Goal: Transaction & Acquisition: Purchase product/service

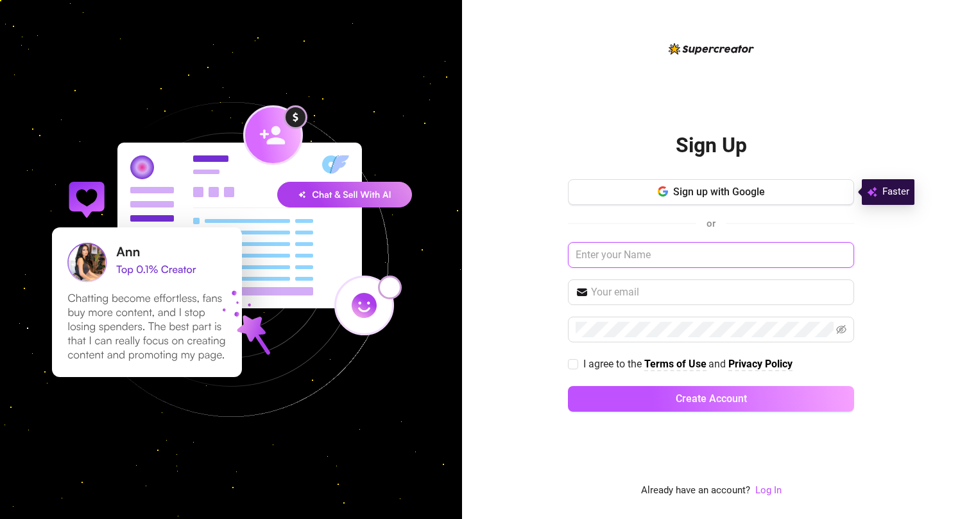
click at [617, 249] on input "text" at bounding box center [711, 255] width 286 height 26
click at [512, 338] on div "Sign Up Sign up with Google or I agree to the Terms of Use and Privacy Policy C…" at bounding box center [711, 259] width 498 height 519
click at [757, 487] on link "Log In" at bounding box center [768, 490] width 26 height 12
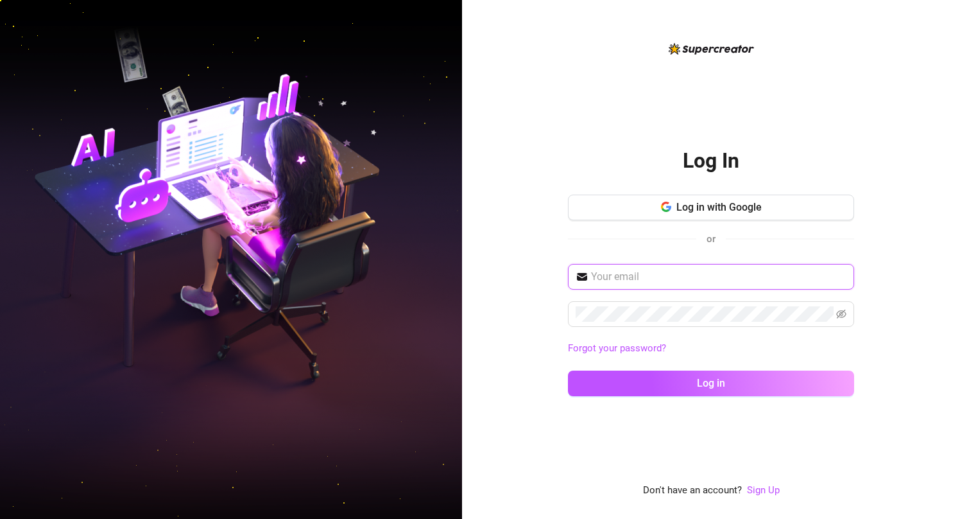
click at [707, 280] on input "text" at bounding box center [718, 276] width 255 height 15
click at [684, 273] on input "text" at bounding box center [718, 276] width 255 height 15
click at [529, 341] on div "Log In Log in with Google or Forgot your password? Log in Don't have an account…" at bounding box center [711, 259] width 498 height 519
click at [681, 286] on span at bounding box center [711, 277] width 286 height 26
click at [756, 274] on input "text" at bounding box center [718, 276] width 255 height 15
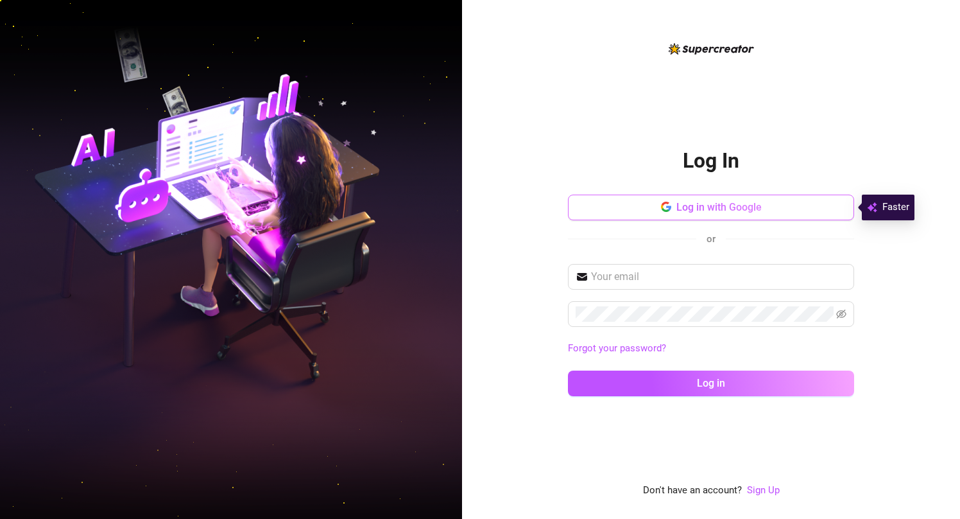
click at [740, 210] on span "Log in with Google" at bounding box center [719, 207] width 85 height 12
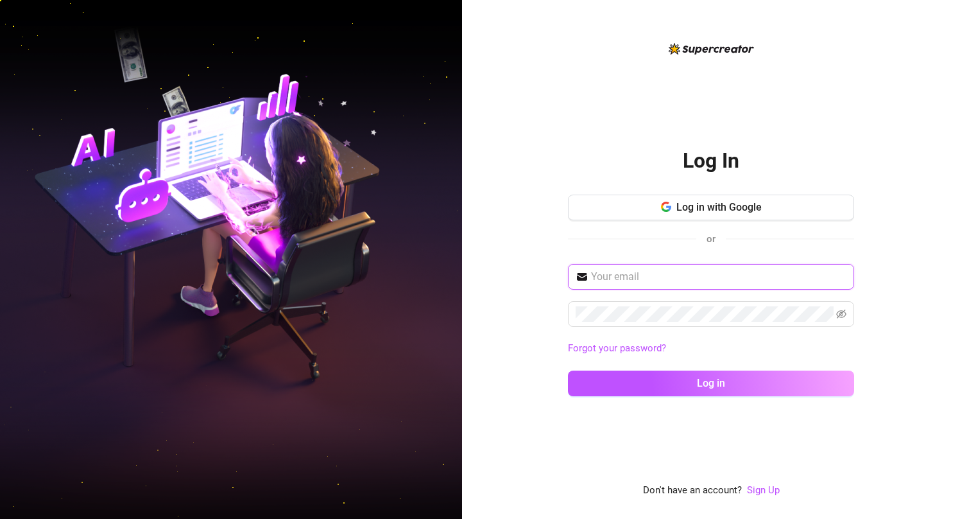
click at [703, 277] on input "text" at bounding box center [718, 276] width 255 height 15
type input "[EMAIL_ADDRESS][DOMAIN_NAME]"
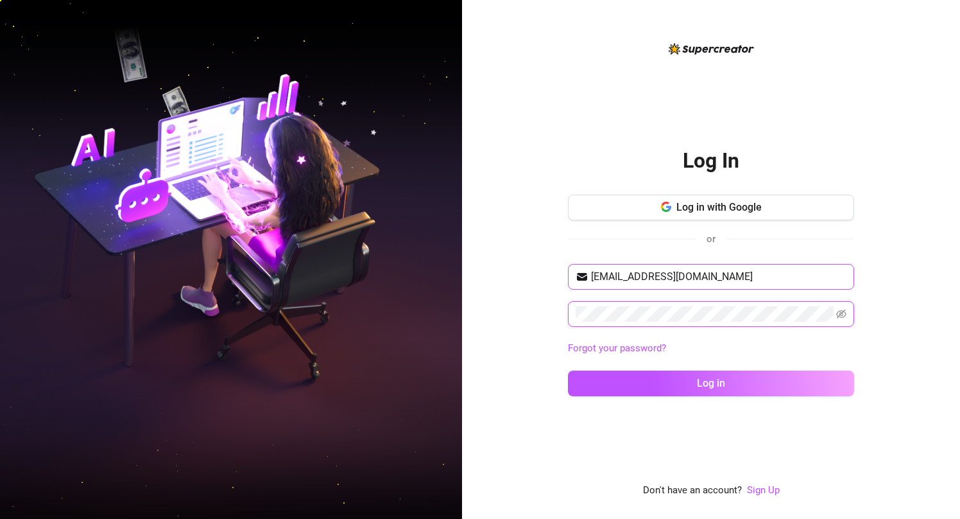
click at [568, 370] on button "Log in" at bounding box center [711, 383] width 286 height 26
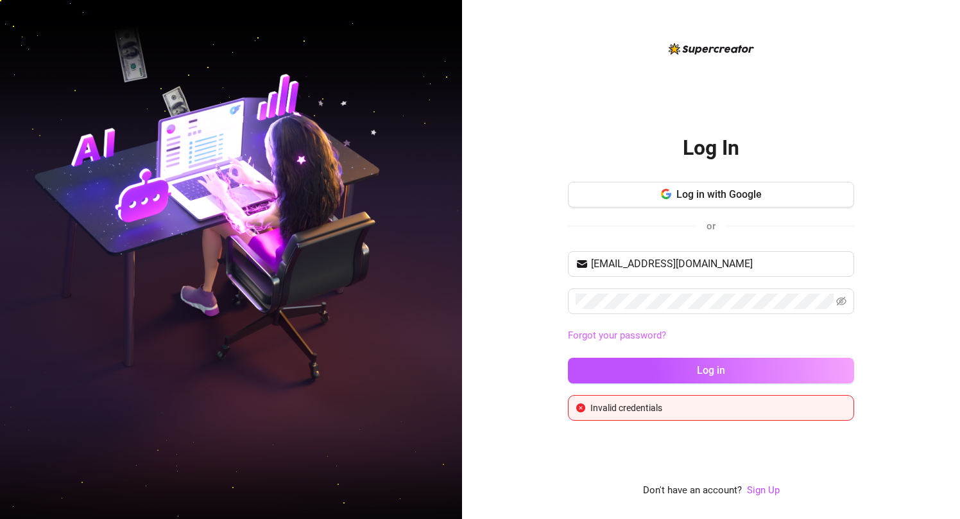
click at [642, 331] on link "Forgot your password?" at bounding box center [617, 335] width 98 height 12
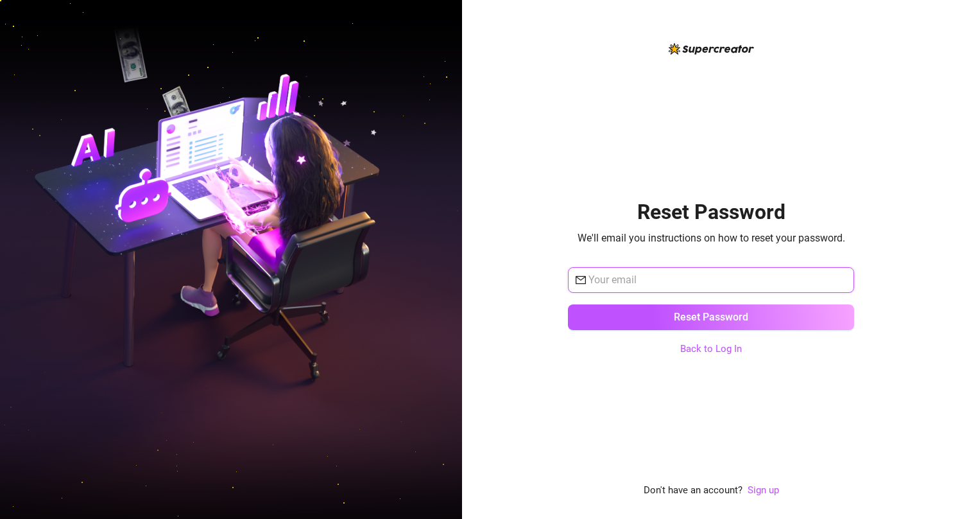
click at [687, 277] on input "text" at bounding box center [718, 279] width 258 height 15
paste input "[EMAIL_ADDRESS][DOMAIN_NAME]"
type input "[EMAIL_ADDRESS][DOMAIN_NAME]"
click at [842, 239] on span "We'll email you instructions on how to reset your password." at bounding box center [712, 238] width 268 height 16
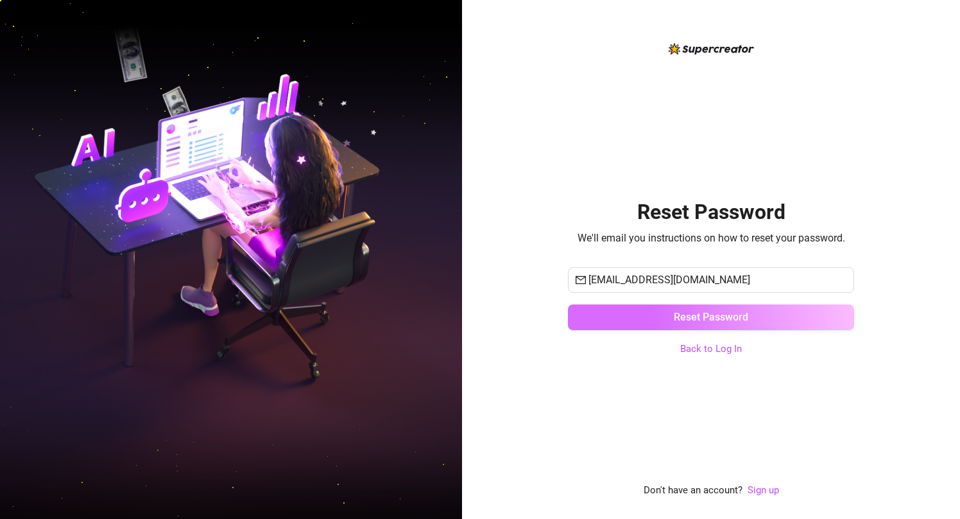
click at [762, 316] on button "Reset Password" at bounding box center [711, 317] width 286 height 26
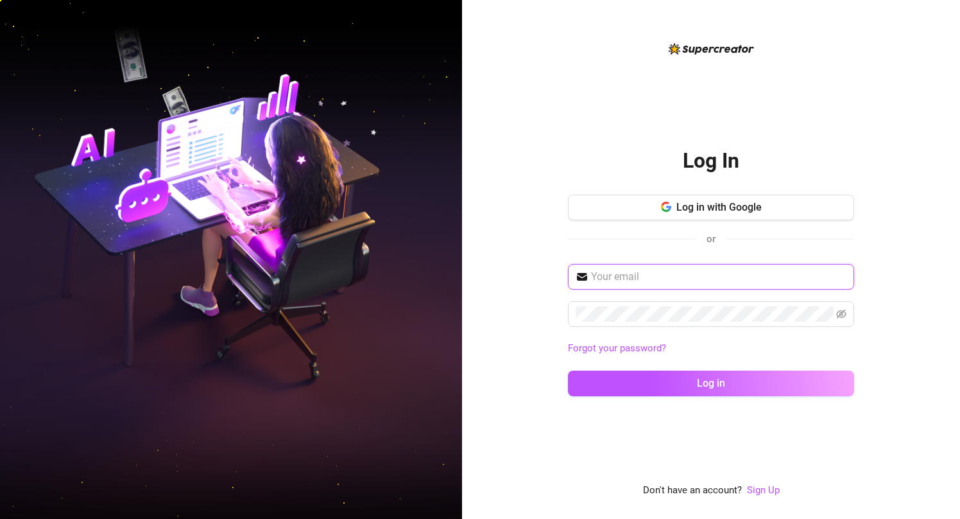
click at [672, 269] on input "text" at bounding box center [718, 276] width 255 height 15
type input "[EMAIL_ADDRESS][DOMAIN_NAME]"
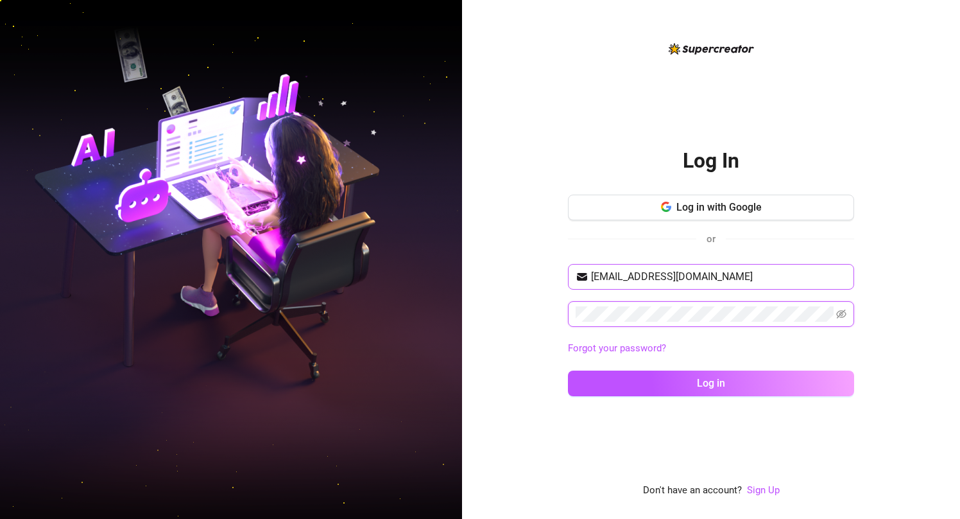
click at [568, 370] on button "Log in" at bounding box center [711, 383] width 286 height 26
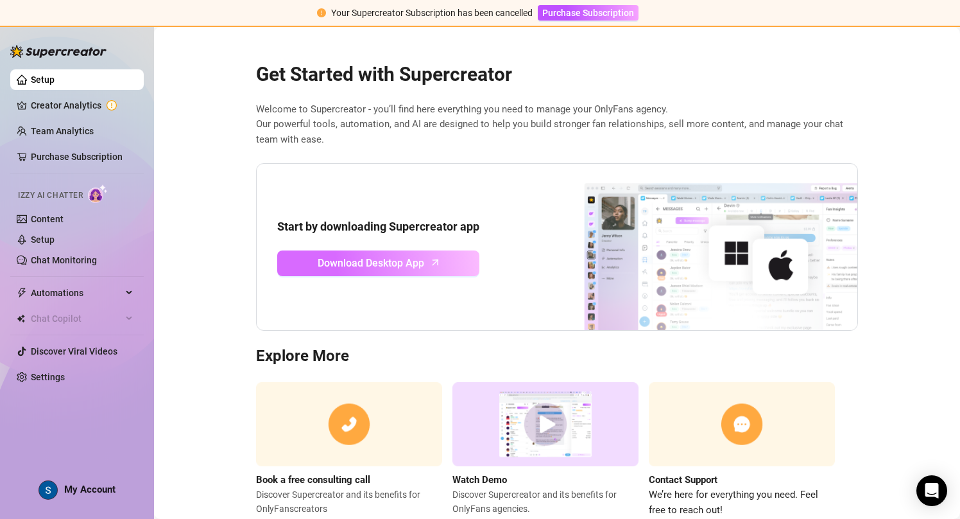
click at [424, 262] on span "Download Desktop App" at bounding box center [371, 263] width 107 height 16
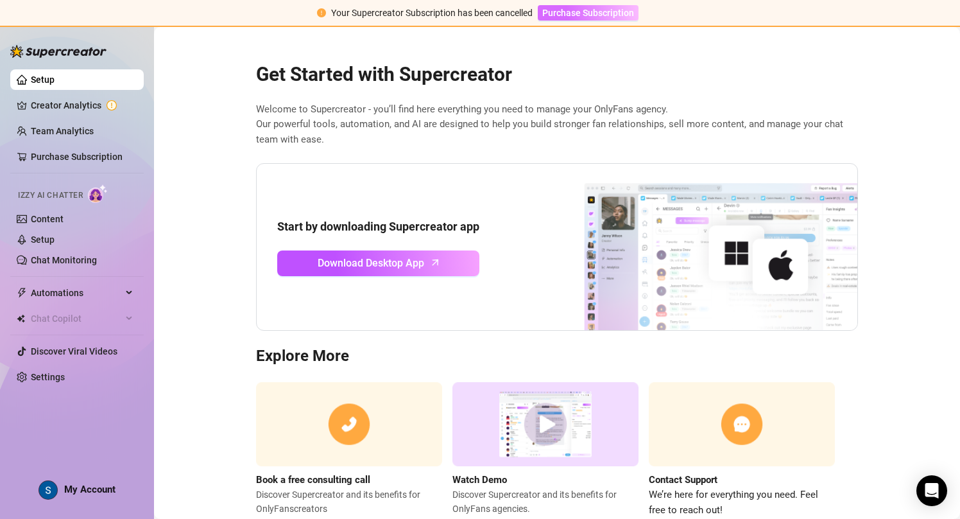
click at [562, 18] on button "Purchase Subscription" at bounding box center [588, 12] width 101 height 15
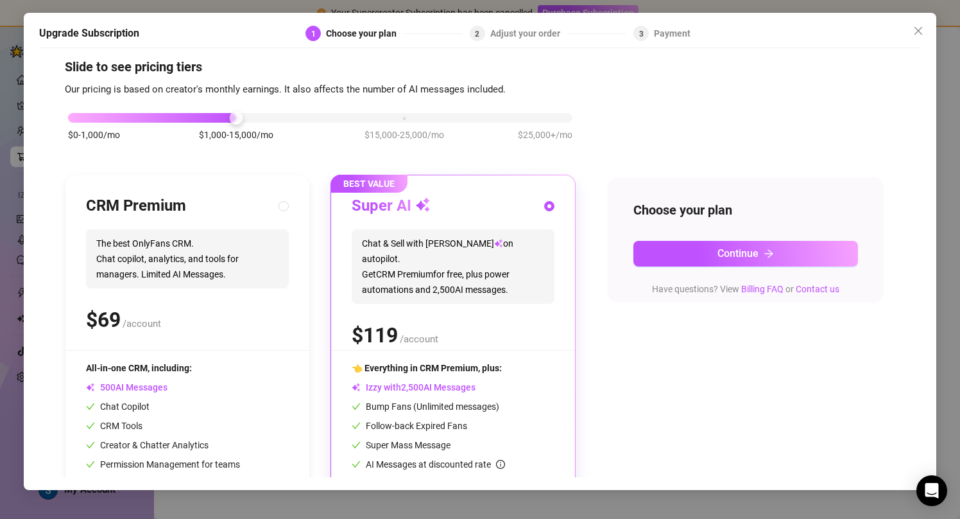
scroll to position [13, 0]
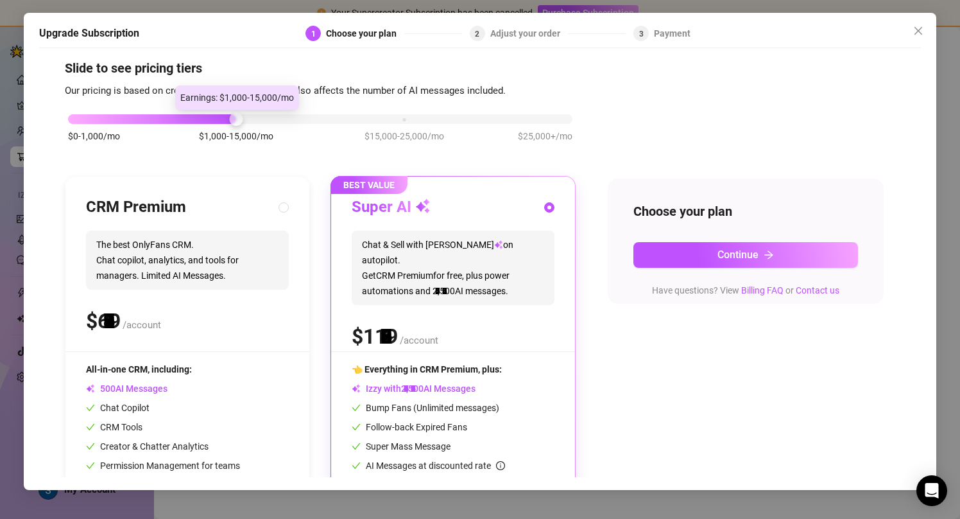
drag, startPoint x: 234, startPoint y: 121, endPoint x: 261, endPoint y: 134, distance: 29.6
click at [261, 119] on div "$0-1,000/mo $1,000-15,000/mo $15,000-25,000/mo $25,000+/mo" at bounding box center [320, 116] width 505 height 8
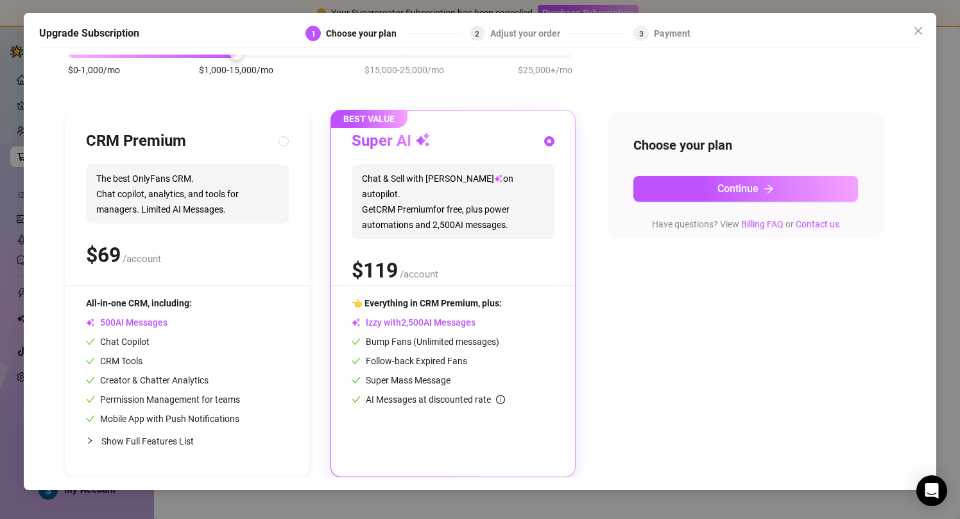
scroll to position [0, 0]
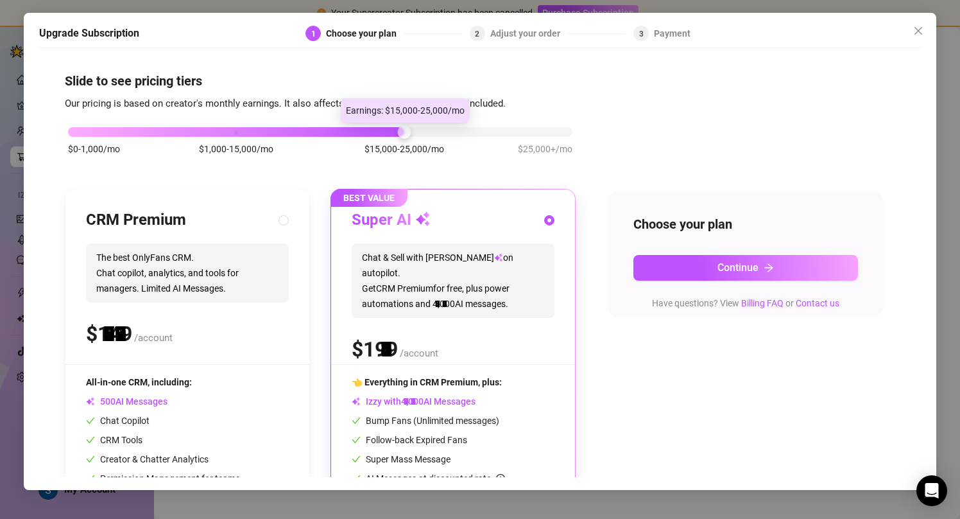
click at [413, 130] on div at bounding box center [320, 132] width 505 height 10
click at [488, 128] on div at bounding box center [320, 132] width 505 height 10
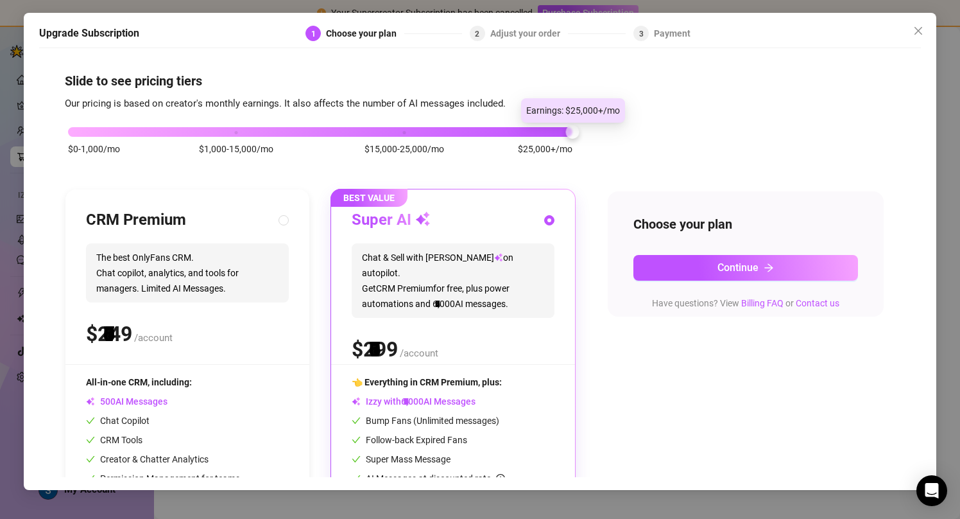
click at [528, 132] on div "$0-1,000/mo $1,000-15,000/mo $15,000-25,000/mo $25,000+/mo" at bounding box center [320, 129] width 505 height 8
click at [412, 132] on div "$0-1,000/mo $1,000-15,000/mo $15,000-25,000/mo $25,000+/mo" at bounding box center [320, 129] width 505 height 8
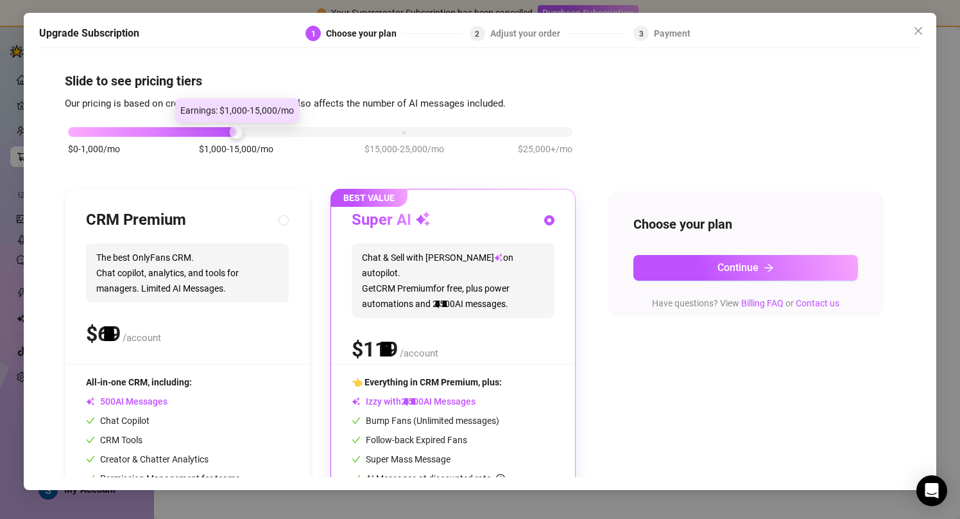
click at [305, 132] on div "$0-1,000/mo $1,000-15,000/mo $15,000-25,000/mo $25,000+/mo" at bounding box center [320, 129] width 505 height 8
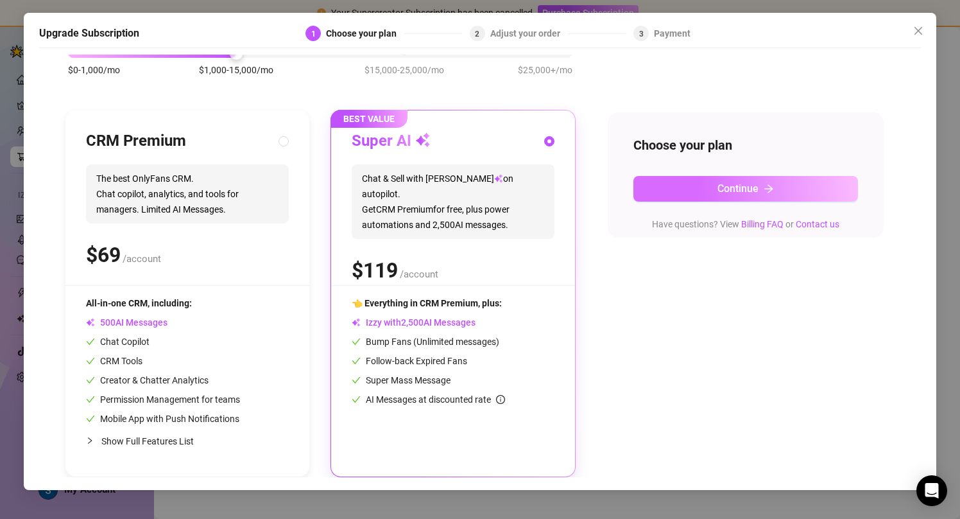
click at [689, 186] on button "Continue" at bounding box center [746, 189] width 225 height 26
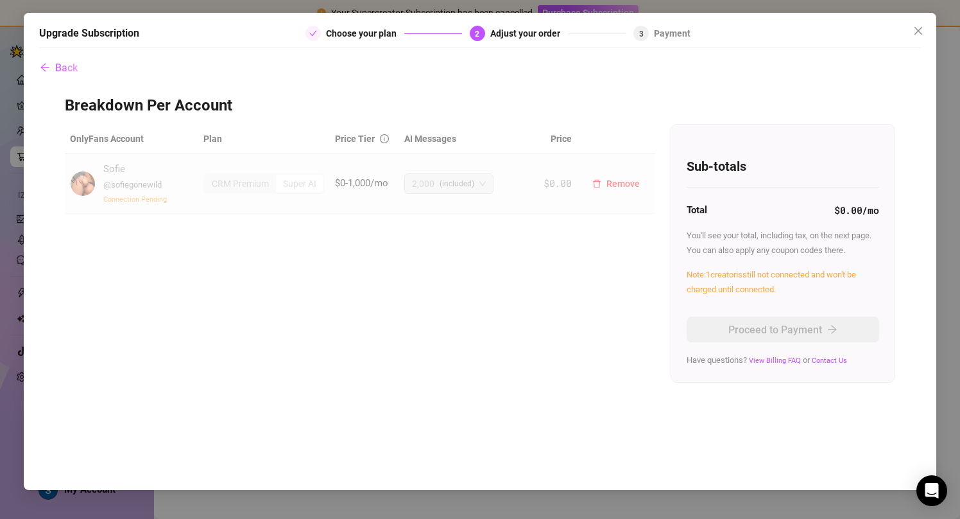
click at [286, 182] on div "Super AI" at bounding box center [299, 184] width 47 height 18
click at [145, 195] on span "Connection Pending" at bounding box center [135, 199] width 64 height 8
click at [925, 31] on span "Close" at bounding box center [918, 31] width 21 height 10
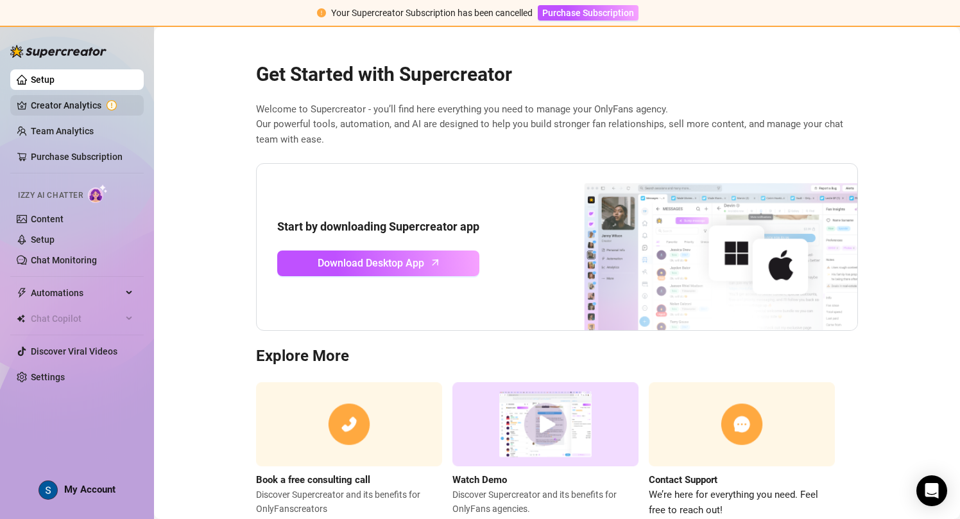
click at [76, 111] on link "Creator Analytics" at bounding box center [82, 105] width 103 height 21
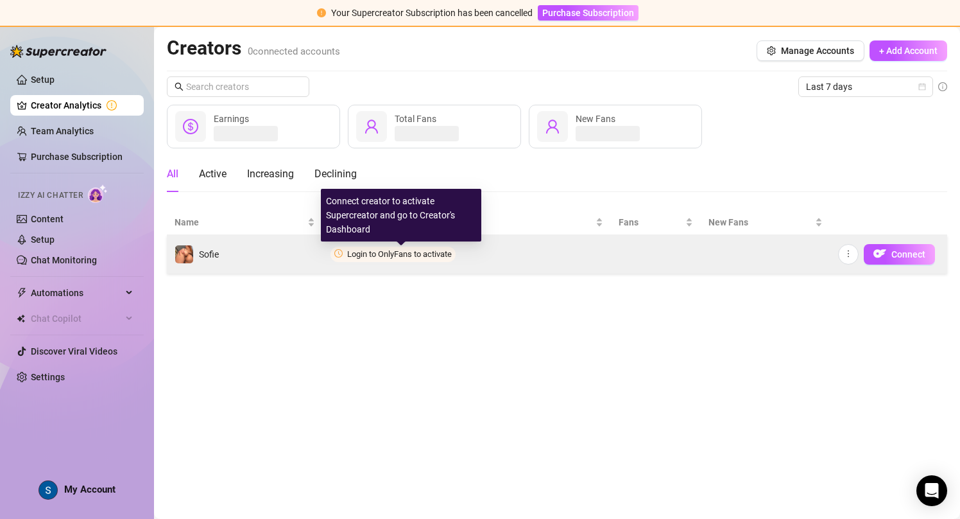
click at [400, 250] on span "Login to OnlyFans to activate" at bounding box center [399, 254] width 105 height 10
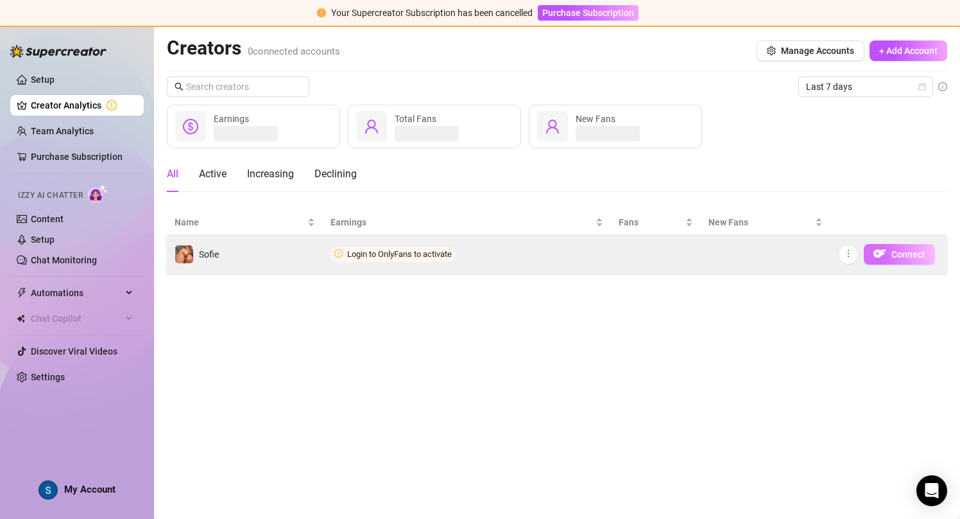
click at [925, 252] on button "Connect" at bounding box center [899, 254] width 71 height 21
click at [897, 259] on span "Connect" at bounding box center [909, 254] width 34 height 10
click at [875, 248] on img "button" at bounding box center [880, 253] width 13 height 13
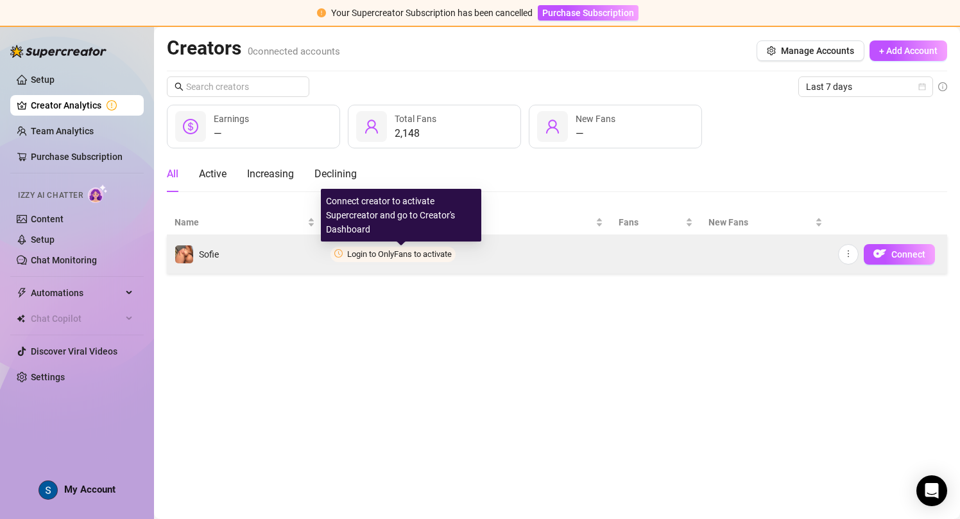
click at [390, 257] on span "Login to OnlyFans to activate" at bounding box center [399, 254] width 105 height 10
click at [241, 268] on td "Sofie" at bounding box center [245, 254] width 156 height 39
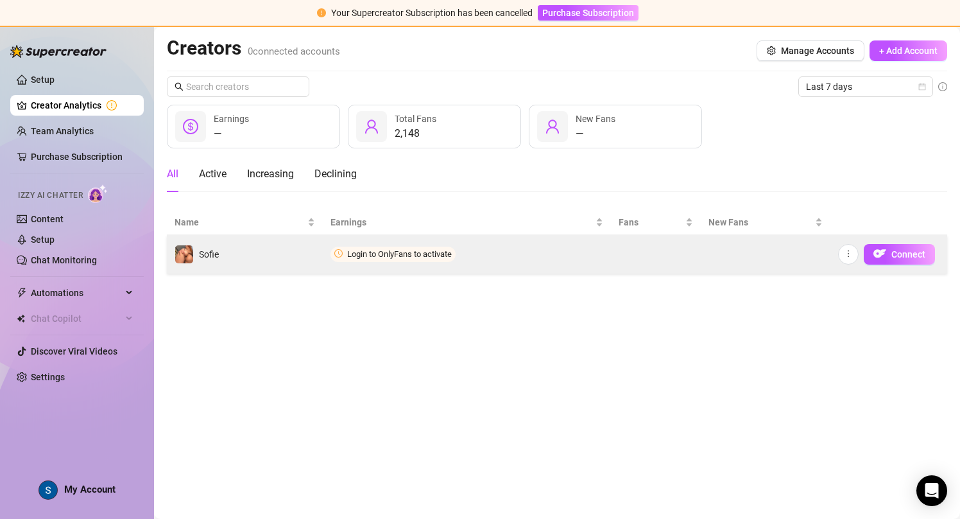
click at [241, 268] on td "Sofie" at bounding box center [245, 254] width 156 height 39
click at [895, 261] on button "Connect" at bounding box center [899, 254] width 71 height 21
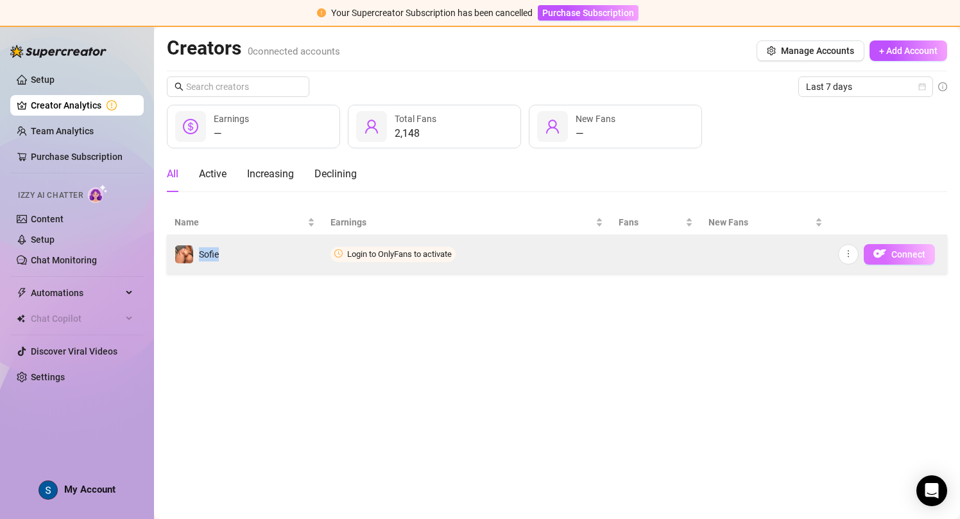
click at [895, 261] on button "Connect" at bounding box center [899, 254] width 71 height 21
click at [894, 260] on button "Connect" at bounding box center [899, 254] width 71 height 21
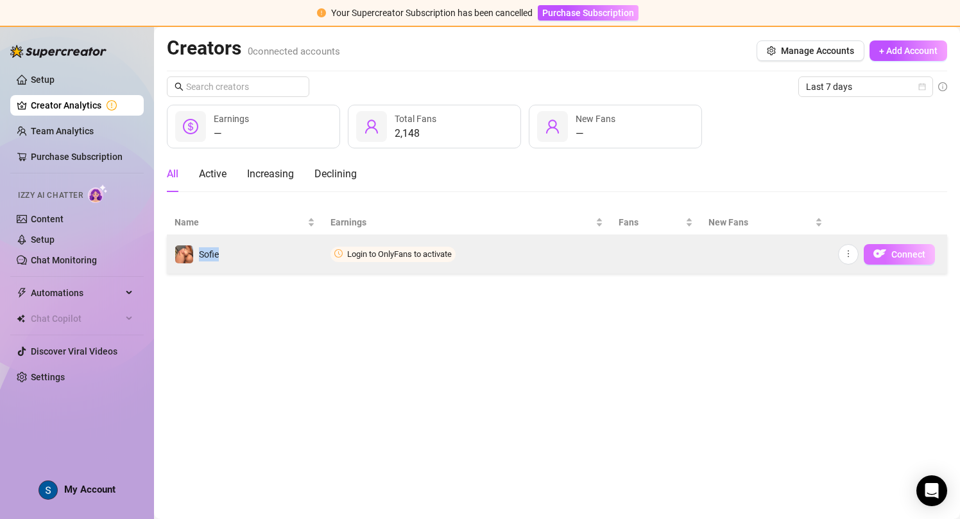
click at [894, 260] on button "Connect" at bounding box center [899, 254] width 71 height 21
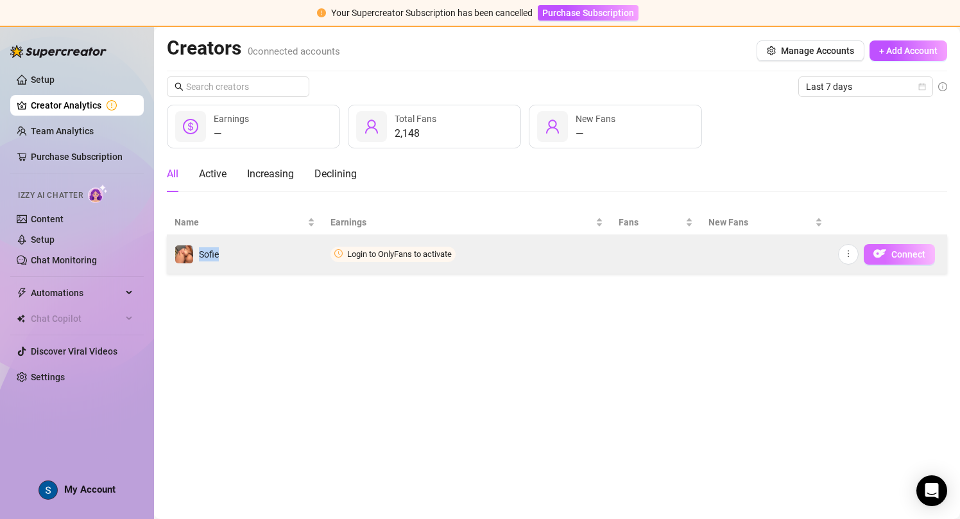
click at [895, 257] on span "Connect" at bounding box center [909, 254] width 34 height 10
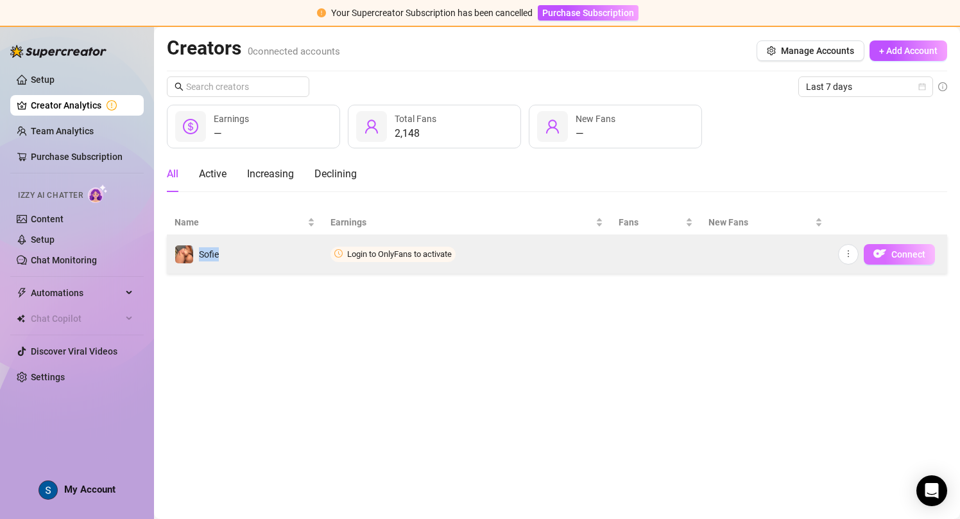
click at [887, 257] on button "Connect" at bounding box center [899, 254] width 71 height 21
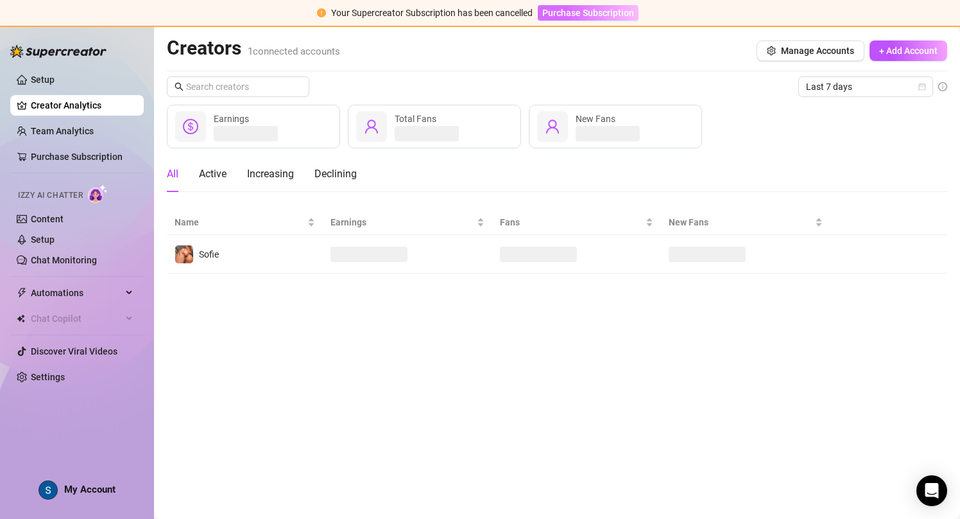
click at [590, 12] on span "Purchase Subscription" at bounding box center [588, 13] width 92 height 10
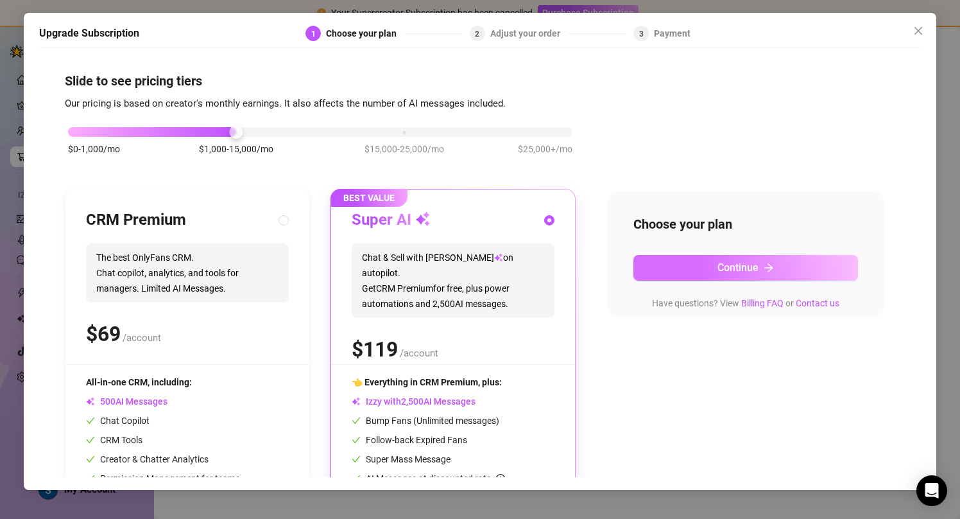
click at [685, 270] on button "Continue" at bounding box center [746, 268] width 225 height 26
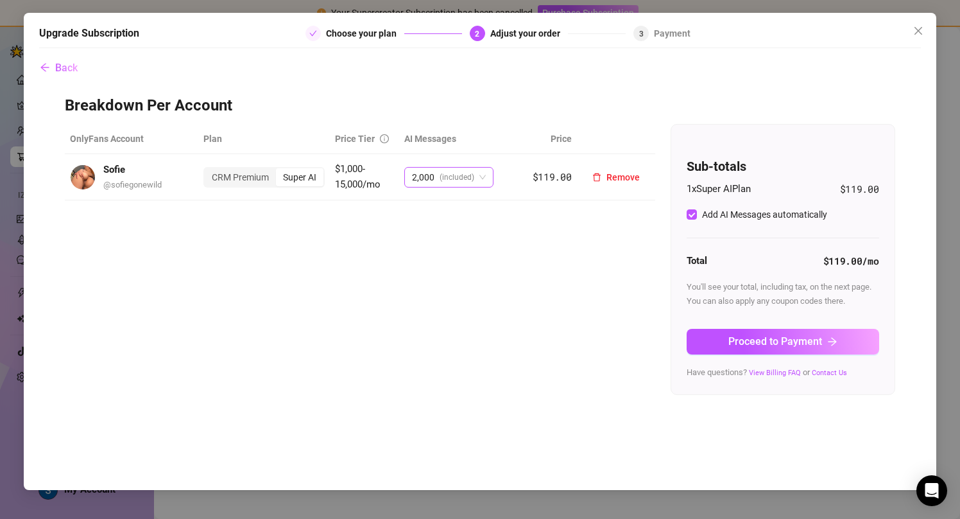
click at [440, 168] on div "2,000 (included)" at bounding box center [443, 177] width 62 height 19
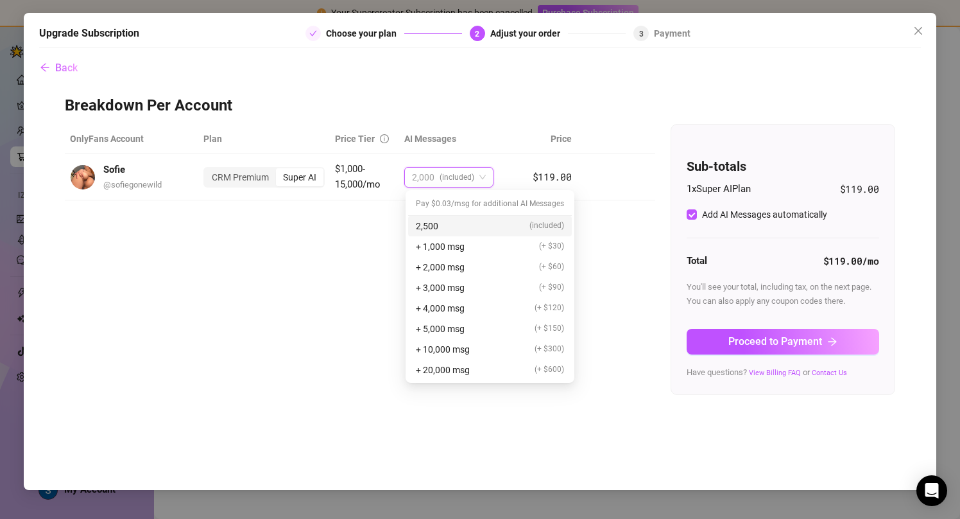
click at [361, 243] on div "OnlyFans Account Plan Price Tier AI Messages Price Sofie @ sofiegonewild CRM Pr…" at bounding box center [480, 259] width 830 height 271
click at [467, 175] on span "(included)" at bounding box center [457, 177] width 35 height 19
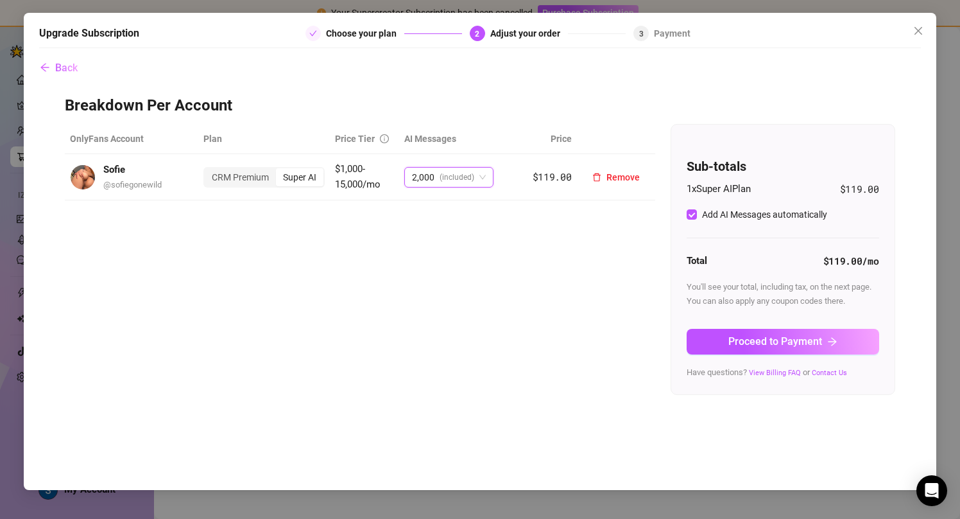
click at [450, 165] on td "2000 2,000 (included)" at bounding box center [459, 177] width 121 height 46
click at [449, 173] on span "(included)" at bounding box center [457, 177] width 35 height 19
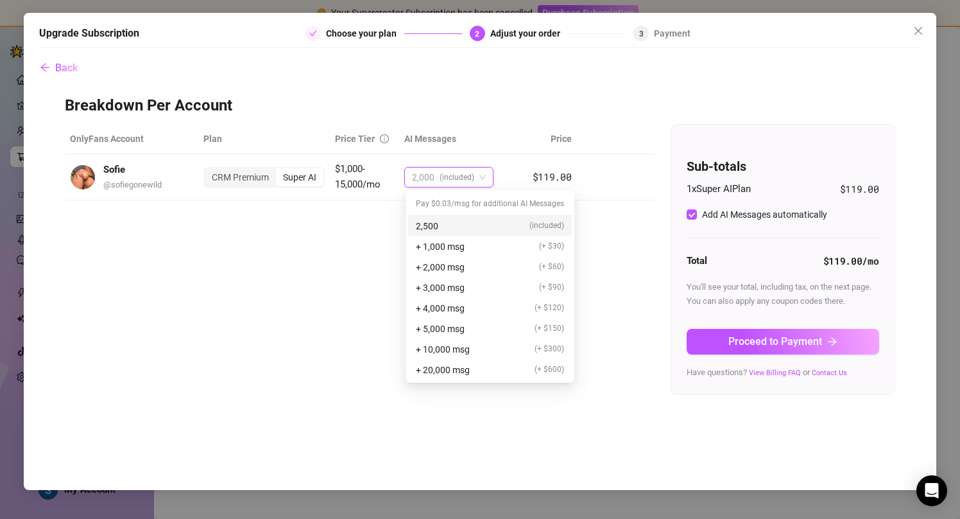
click at [451, 232] on div "2,500 (included)" at bounding box center [490, 226] width 148 height 14
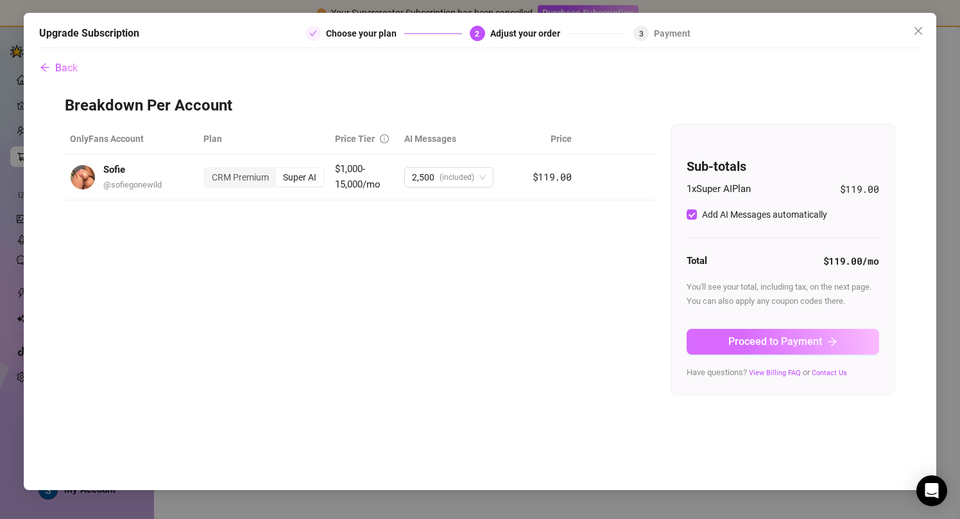
click at [731, 338] on span "Proceed to Payment" at bounding box center [776, 341] width 94 height 12
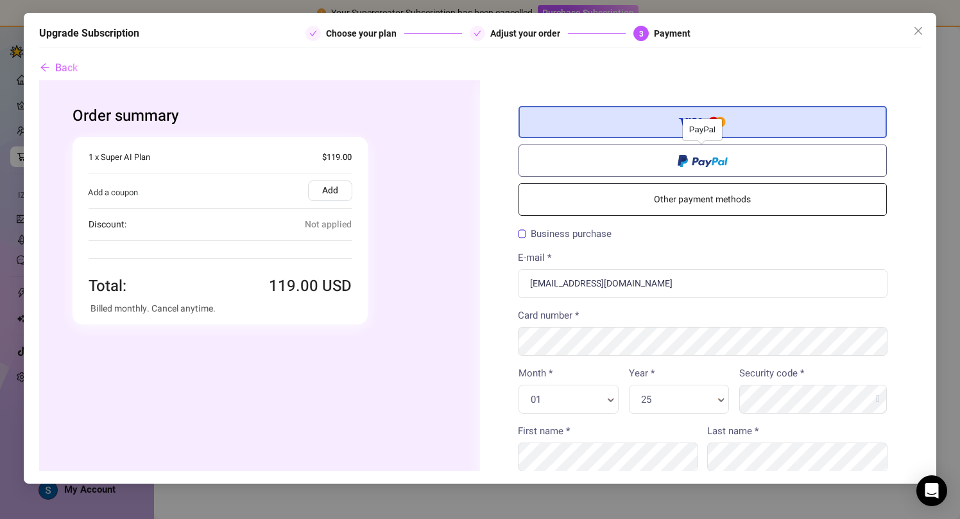
click at [668, 166] on label at bounding box center [703, 160] width 369 height 32
click at [39, 80] on input "radio" at bounding box center [39, 80] width 0 height 0
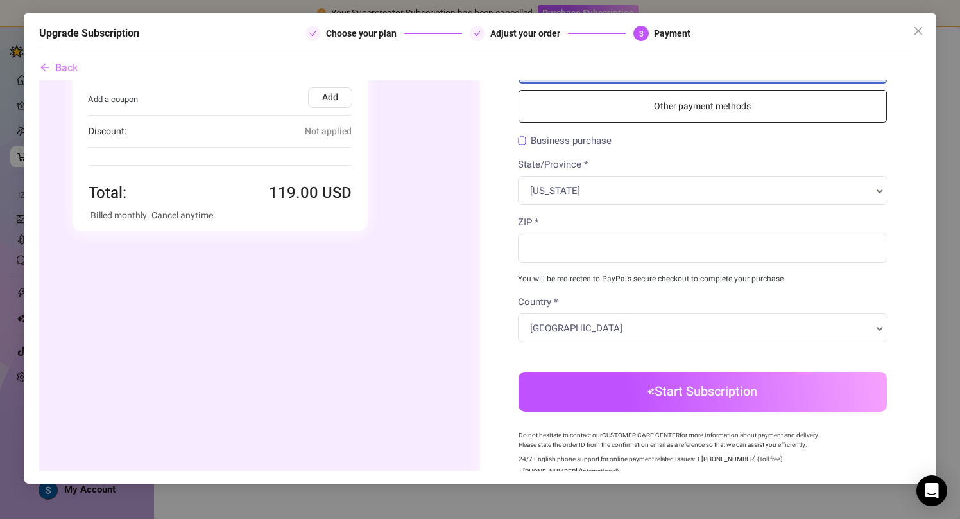
scroll to position [87, 0]
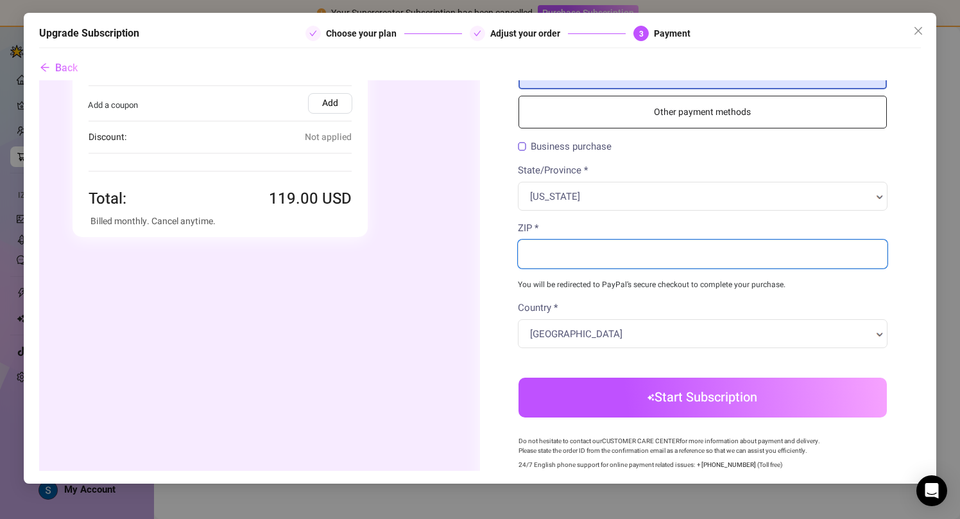
click at [587, 249] on input "ZIP *" at bounding box center [703, 253] width 370 height 29
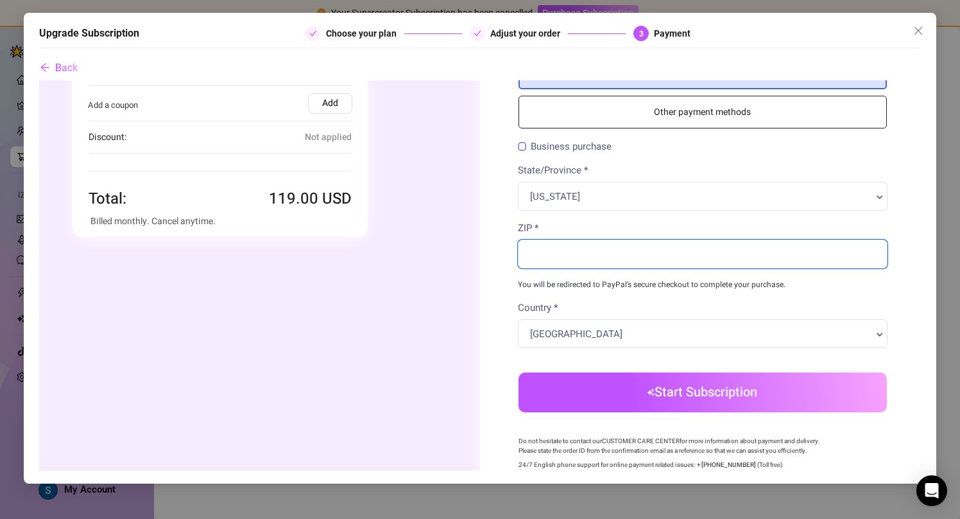
type input "92630"
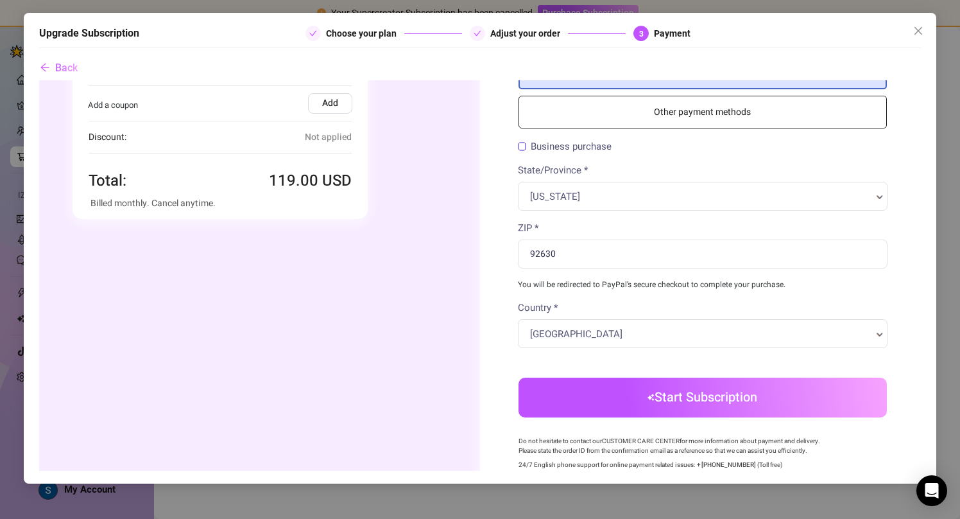
click at [500, 176] on div "Credit/Debit Card Other payment methods Billing Information Business purchase C…" at bounding box center [703, 292] width 446 height 598
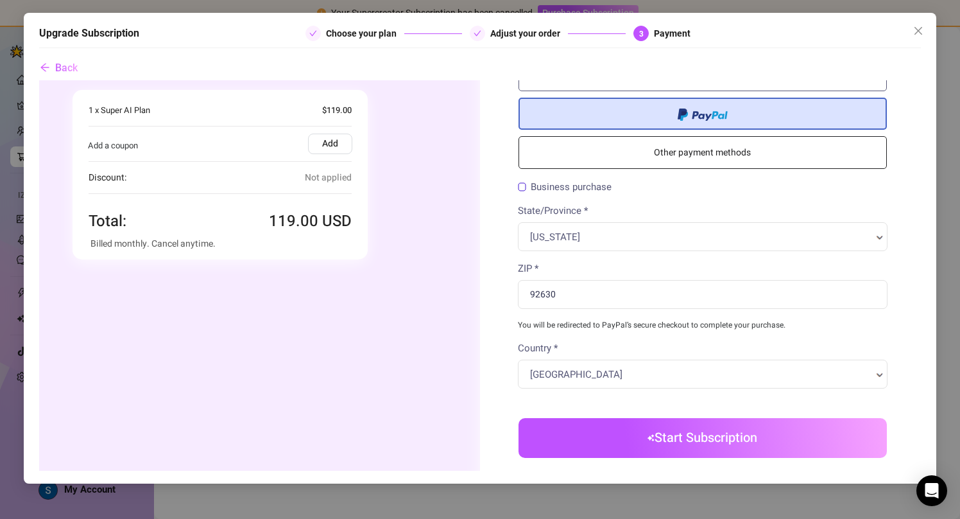
scroll to position [30, 0]
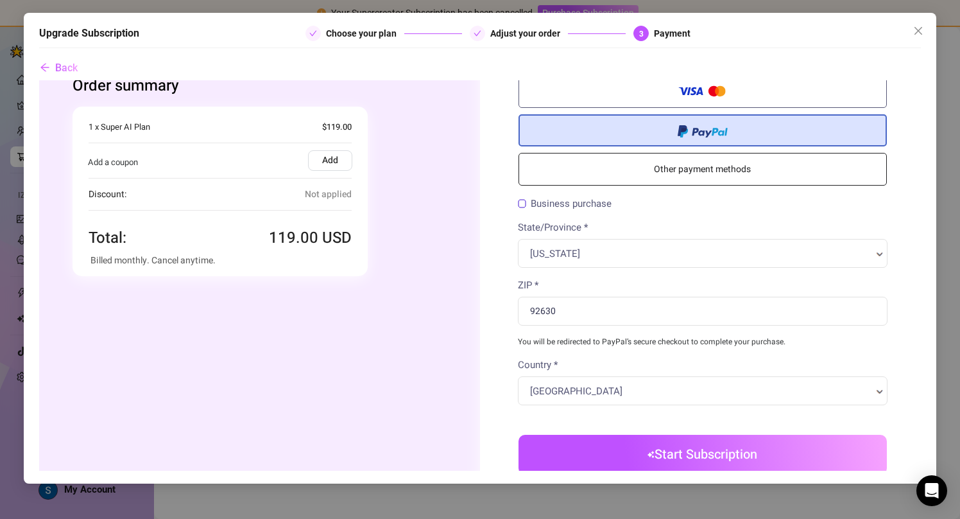
click at [529, 205] on label "Business purchase" at bounding box center [565, 204] width 94 height 10
click at [39, 80] on input "Business purchase" at bounding box center [39, 80] width 0 height 0
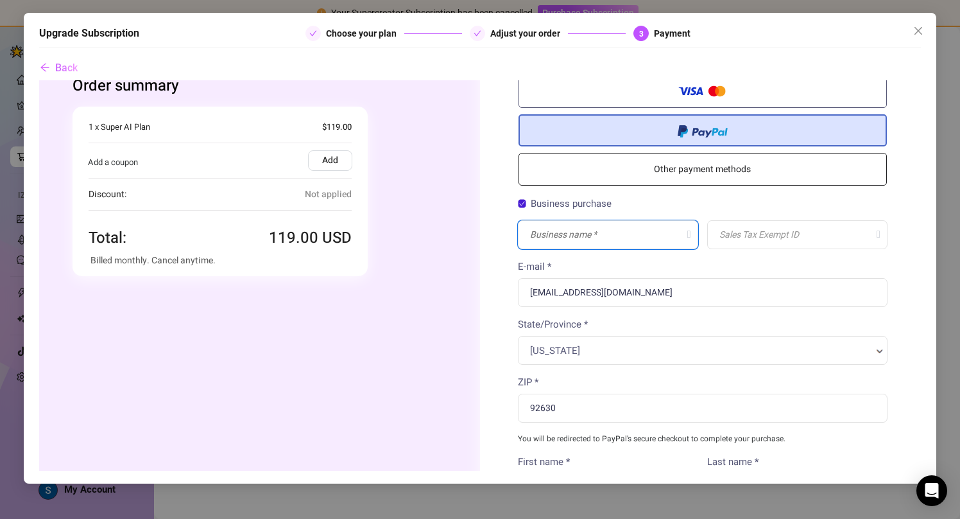
click at [558, 242] on input "text" at bounding box center [608, 234] width 180 height 29
click at [771, 229] on input "text" at bounding box center [797, 234] width 180 height 29
click at [772, 229] on input "text" at bounding box center [797, 234] width 180 height 29
click at [535, 202] on label "Business purchase" at bounding box center [565, 204] width 94 height 10
click at [39, 80] on input "Business purchase" at bounding box center [39, 80] width 0 height 0
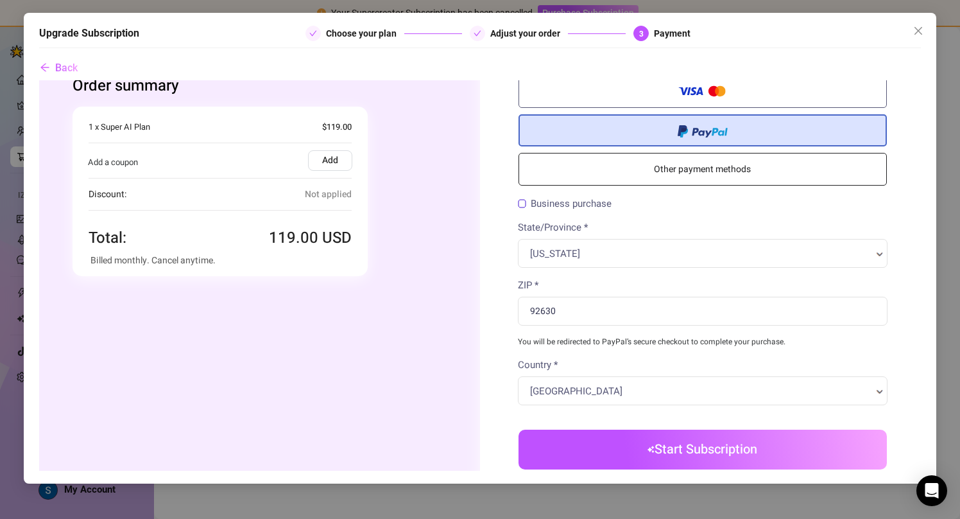
click at [640, 450] on button "Start Subscription" at bounding box center [703, 449] width 369 height 40
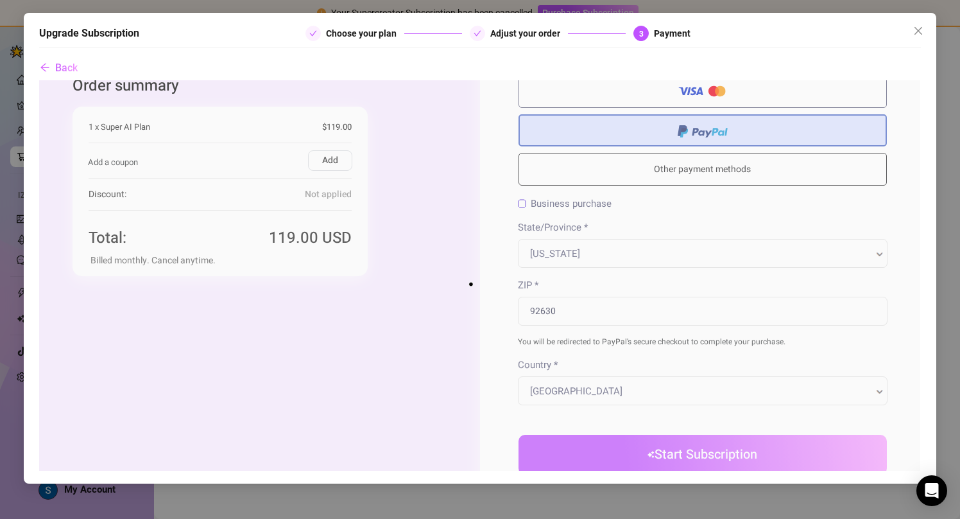
scroll to position [0, 0]
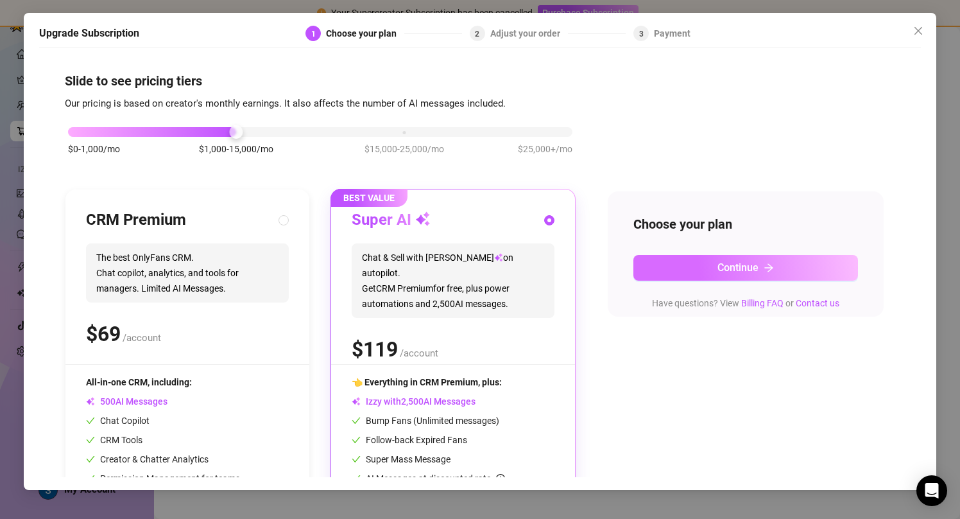
click at [777, 262] on button "Continue" at bounding box center [746, 268] width 225 height 26
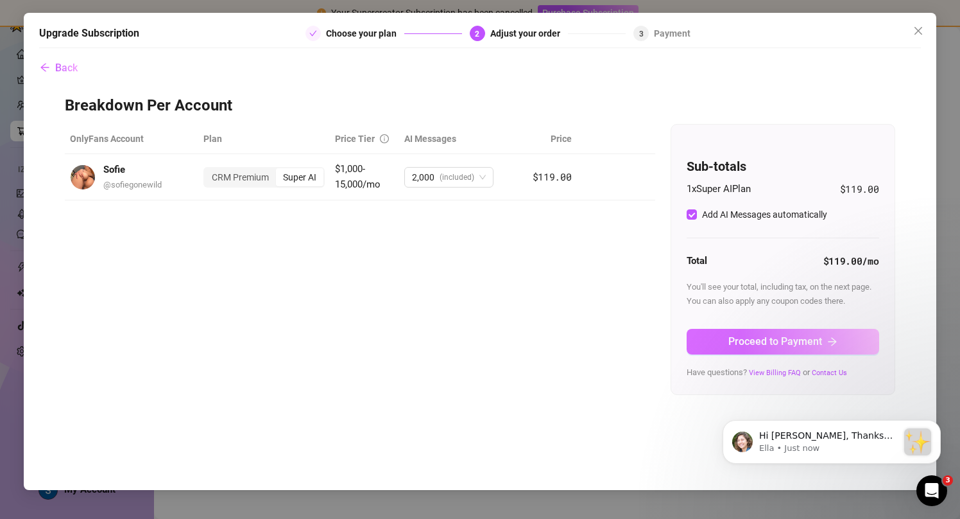
click at [773, 336] on span "Proceed to Payment" at bounding box center [776, 341] width 94 height 12
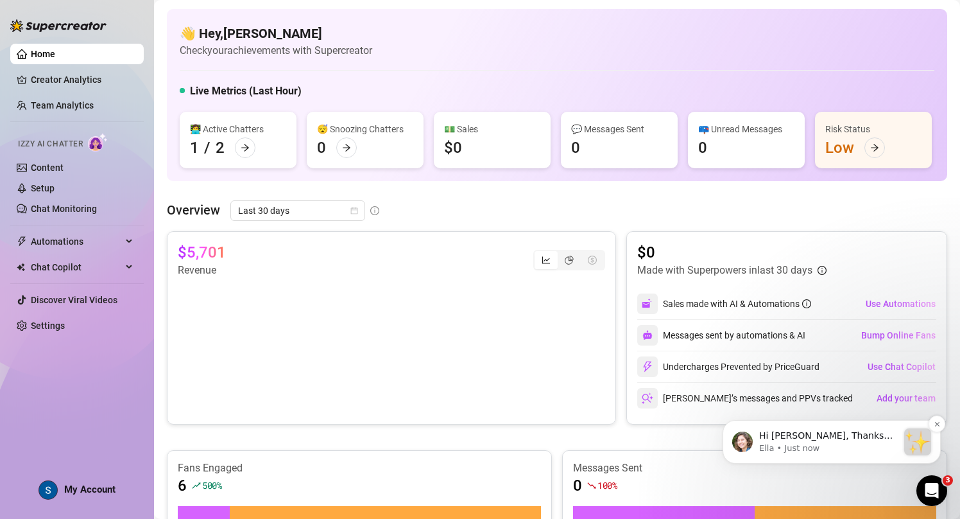
click at [899, 446] on div "Hi [PERSON_NAME], Thanks for purchasing Supercreator! :sparkles: Your order is …" at bounding box center [831, 441] width 199 height 27
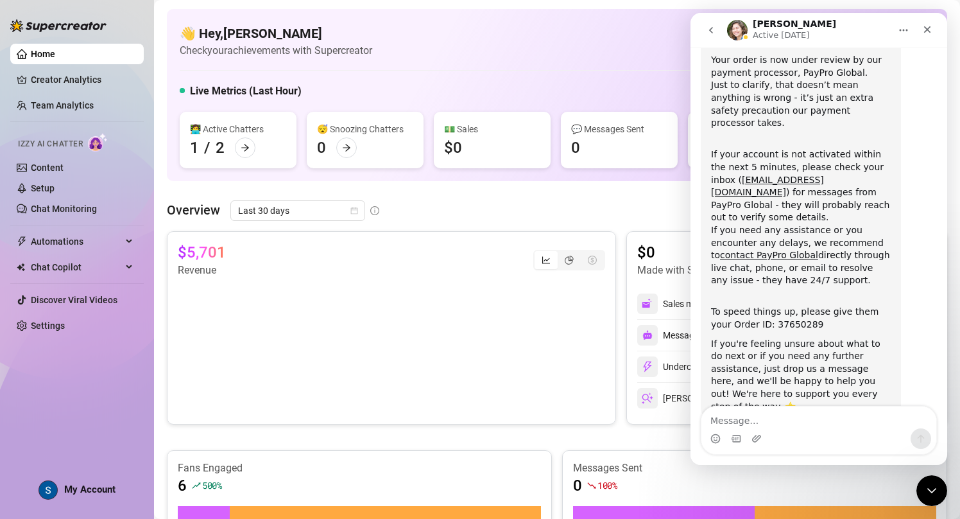
scroll to position [116, 0]
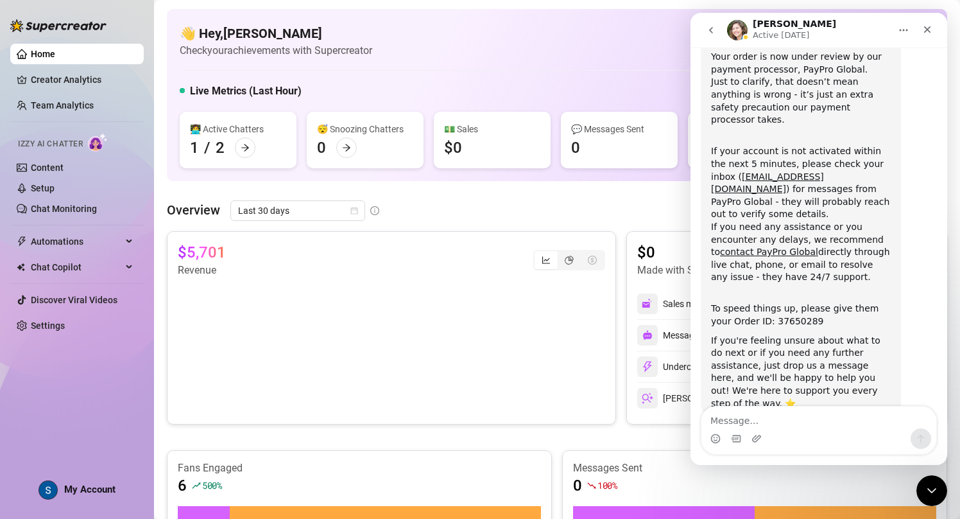
click at [814, 413] on textarea "Message…" at bounding box center [819, 417] width 235 height 22
type textarea "is it activated now?"
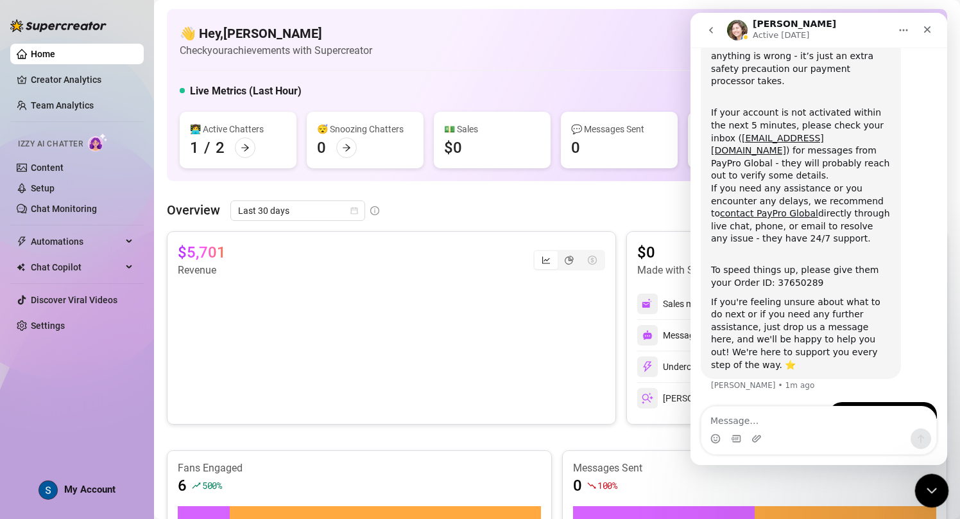
click at [921, 488] on div "Close Intercom Messenger" at bounding box center [930, 488] width 31 height 31
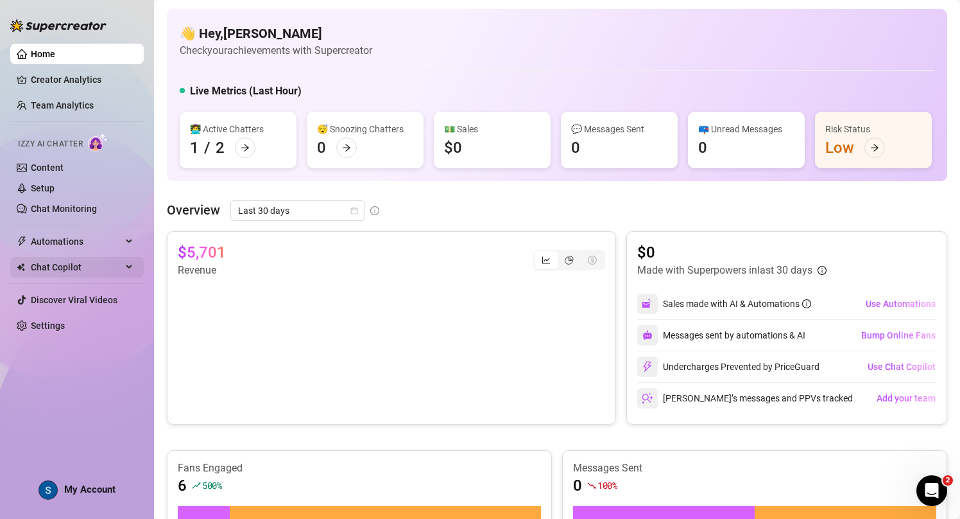
click at [94, 264] on span "Chat Copilot" at bounding box center [76, 267] width 91 height 21
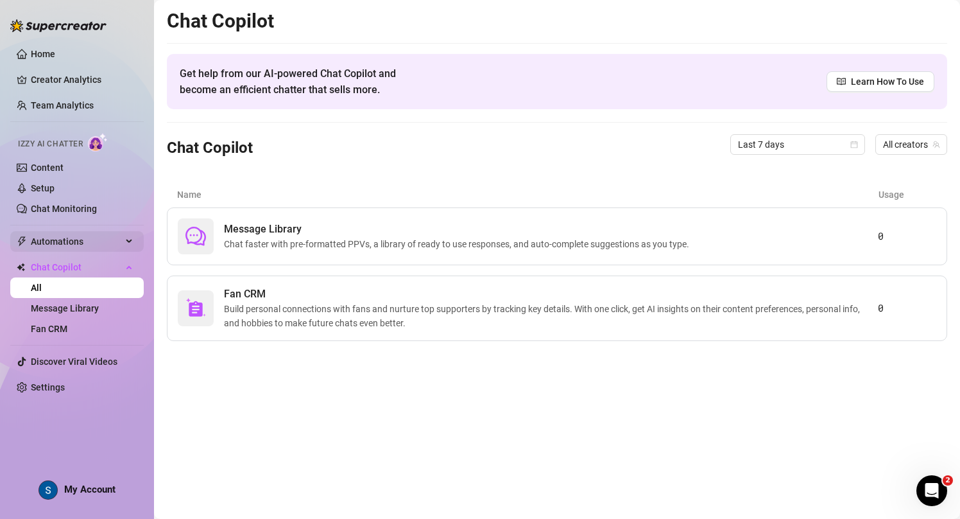
click at [108, 245] on span "Automations" at bounding box center [76, 241] width 91 height 21
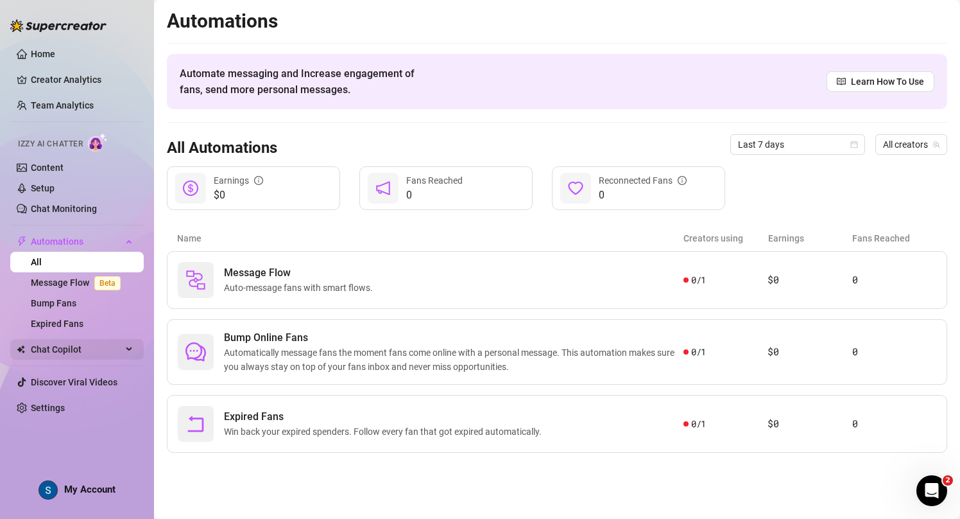
click at [62, 347] on span "Chat Copilot" at bounding box center [76, 349] width 91 height 21
